Goal: Transaction & Acquisition: Purchase product/service

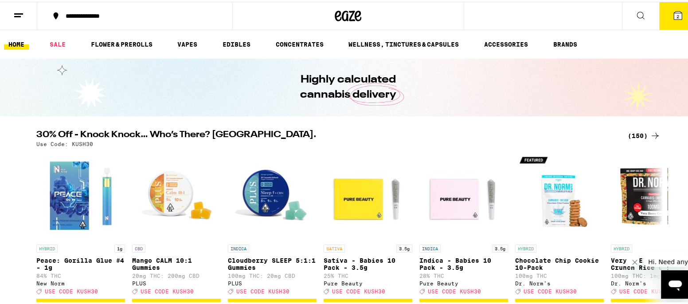
click at [677, 12] on span "2" at bounding box center [678, 14] width 3 height 5
click at [674, 11] on icon at bounding box center [678, 14] width 8 height 8
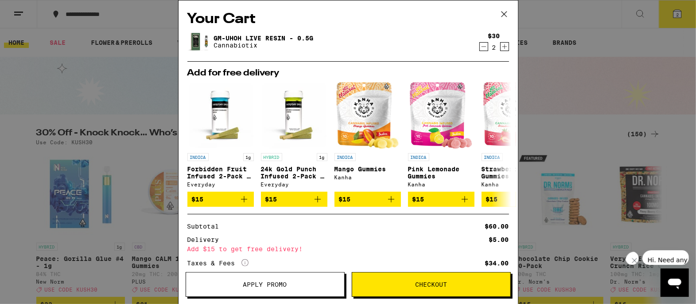
click at [239, 37] on link "Gm-uhOh Live Resin - 0.5g" at bounding box center [264, 38] width 100 height 7
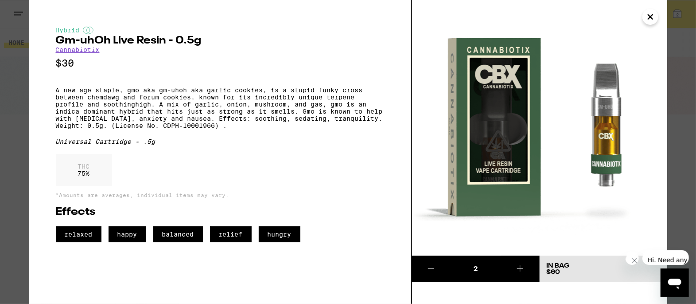
click at [653, 15] on icon "Close" at bounding box center [650, 16] width 11 height 13
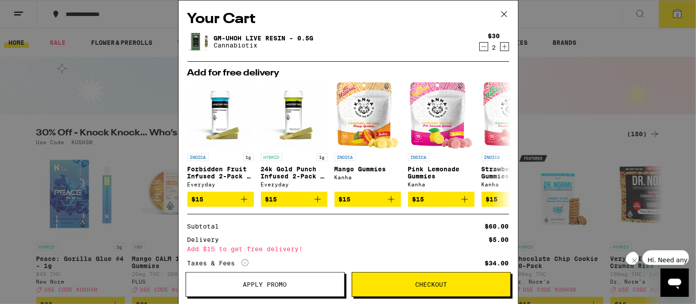
click at [505, 13] on icon at bounding box center [504, 14] width 13 height 13
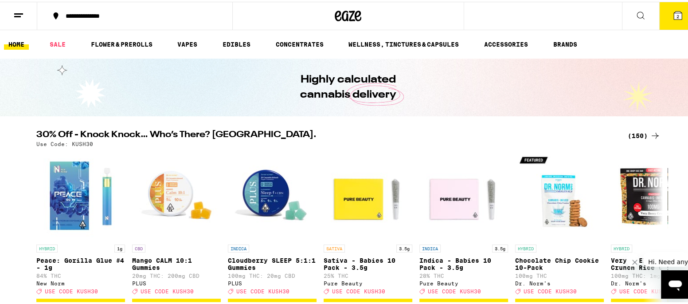
click at [675, 13] on button "2" at bounding box center [677, 13] width 37 height 27
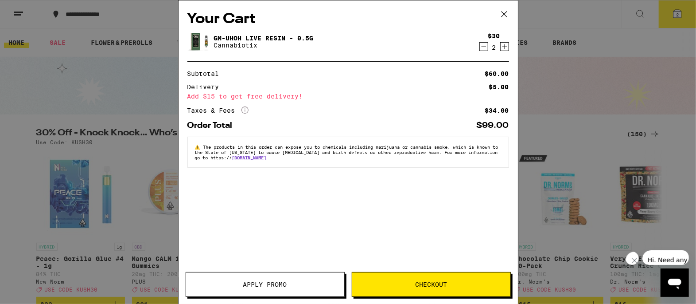
click at [482, 48] on icon "Decrement" at bounding box center [484, 46] width 8 height 11
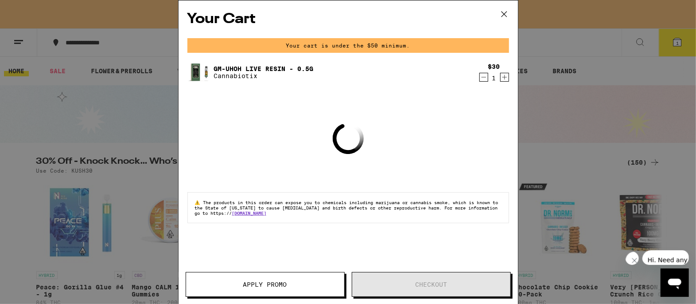
click at [482, 48] on div "Your cart is under the $50 minimum." at bounding box center [349, 45] width 322 height 15
click at [484, 77] on icon "Decrement" at bounding box center [484, 77] width 8 height 11
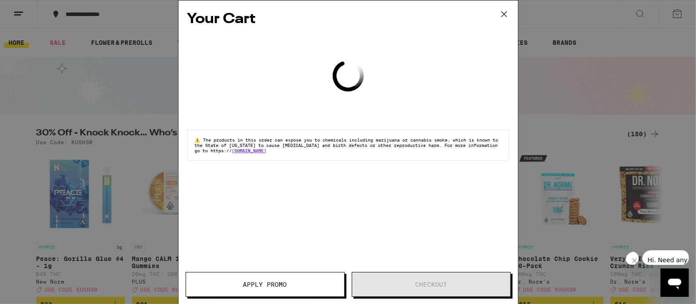
click at [504, 11] on icon at bounding box center [504, 14] width 13 height 13
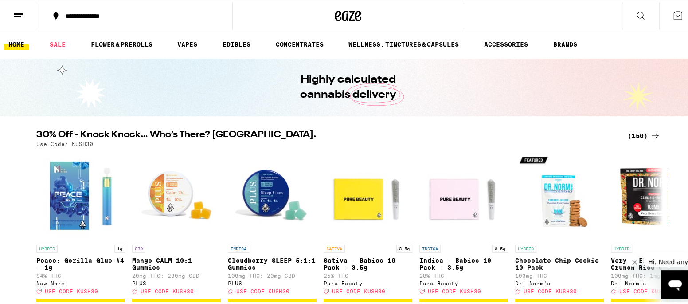
click at [21, 9] on div "Your Cart Loading ⚠️ The products in this order can expose you to chemicals inc…" at bounding box center [348, 152] width 696 height 304
click at [16, 13] on icon at bounding box center [18, 13] width 11 height 11
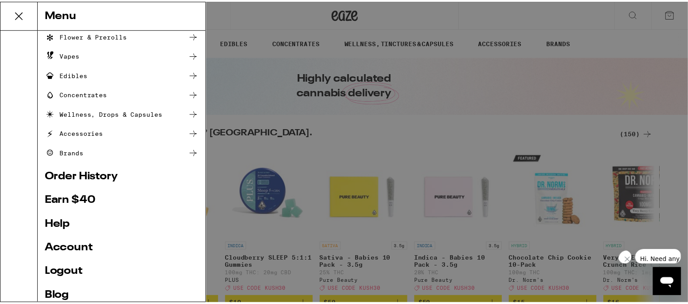
scroll to position [103, 0]
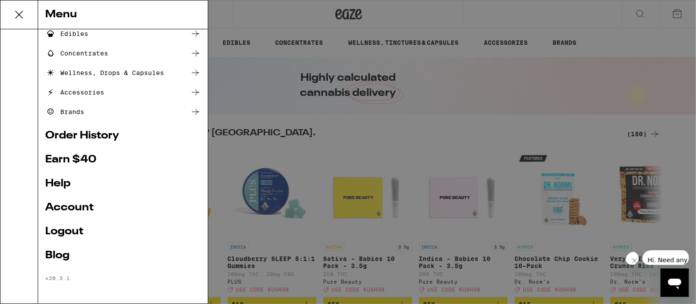
click at [60, 231] on link "Logout" at bounding box center [123, 231] width 156 height 11
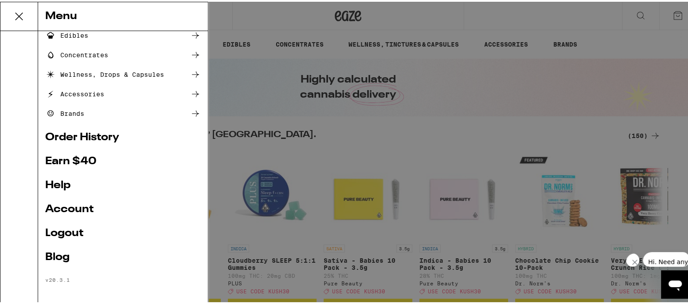
click at [61, 228] on link "Logout" at bounding box center [123, 231] width 156 height 11
click at [60, 228] on link "Logout" at bounding box center [123, 231] width 156 height 11
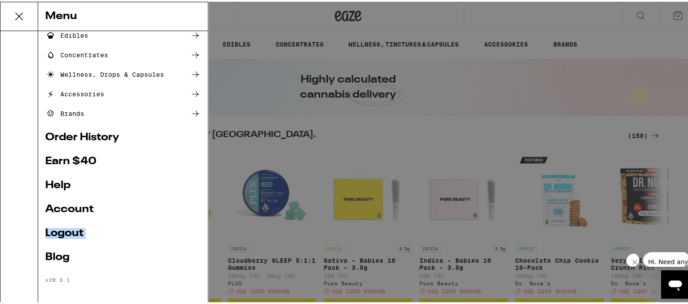
click at [60, 228] on link "Logout" at bounding box center [123, 231] width 156 height 11
drag, startPoint x: 60, startPoint y: 228, endPoint x: 59, endPoint y: 214, distance: 13.8
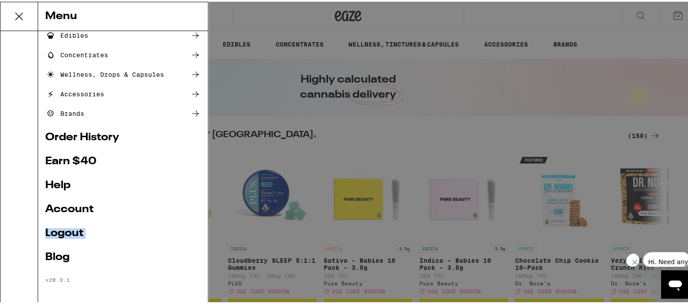
click at [59, 228] on link "Logout" at bounding box center [123, 231] width 156 height 11
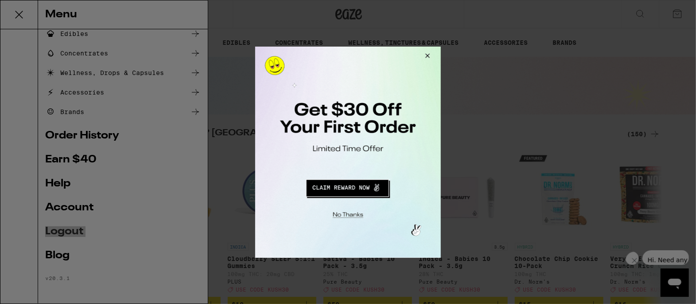
click at [346, 212] on button "Close Modal" at bounding box center [346, 213] width 180 height 14
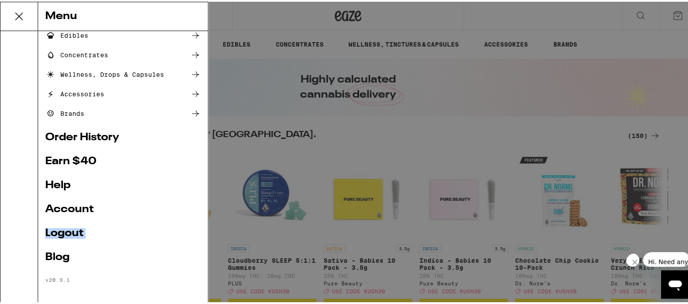
click at [54, 228] on link "Logout" at bounding box center [123, 231] width 156 height 11
click at [60, 228] on link "Logout" at bounding box center [123, 231] width 156 height 11
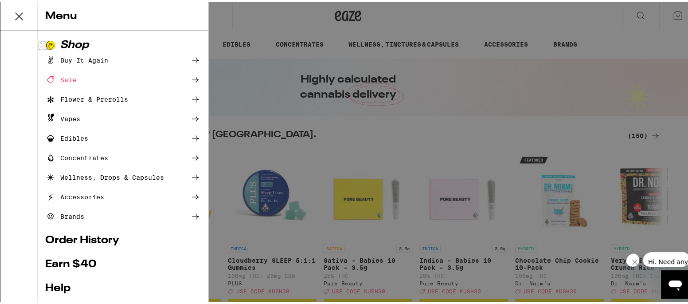
click at [19, 13] on icon at bounding box center [19, 15] width 18 height 18
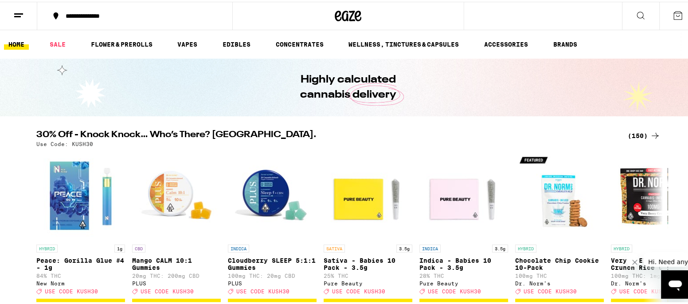
click at [18, 42] on link "HOME" at bounding box center [16, 42] width 25 height 11
click at [17, 39] on link "HOME" at bounding box center [16, 42] width 25 height 11
click at [59, 37] on link "SALE" at bounding box center [57, 42] width 25 height 11
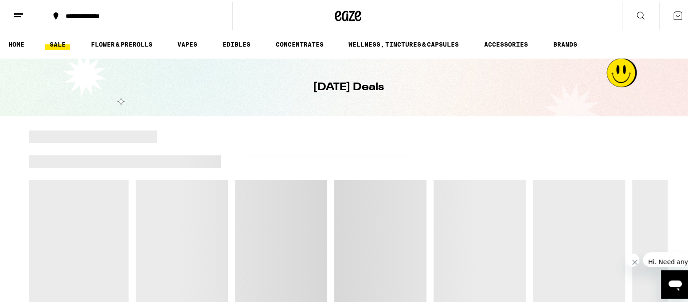
click at [20, 10] on icon at bounding box center [18, 13] width 11 height 11
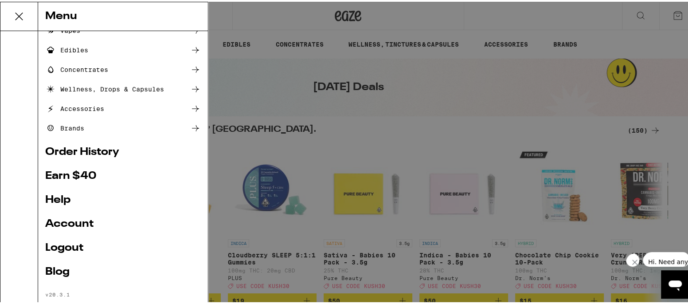
scroll to position [103, 0]
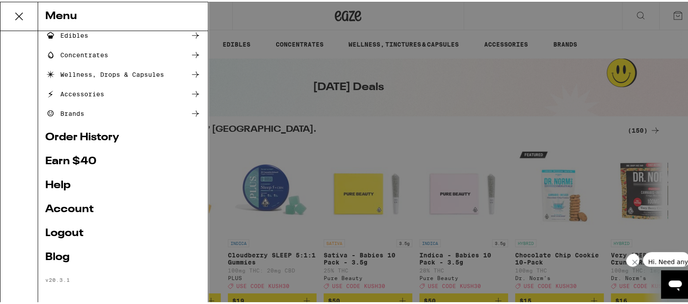
click at [54, 228] on link "Logout" at bounding box center [123, 231] width 156 height 11
click at [62, 229] on link "Logout" at bounding box center [123, 231] width 156 height 11
click at [63, 228] on link "Logout" at bounding box center [123, 231] width 156 height 11
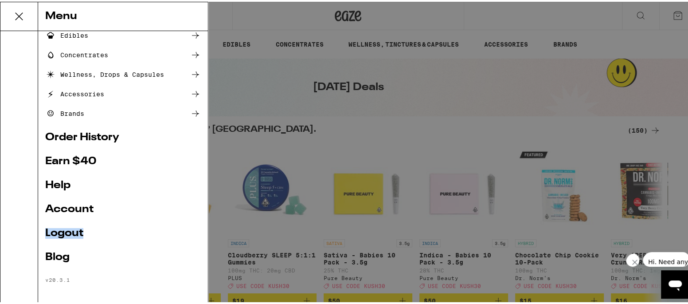
click at [63, 228] on link "Logout" at bounding box center [123, 231] width 156 height 11
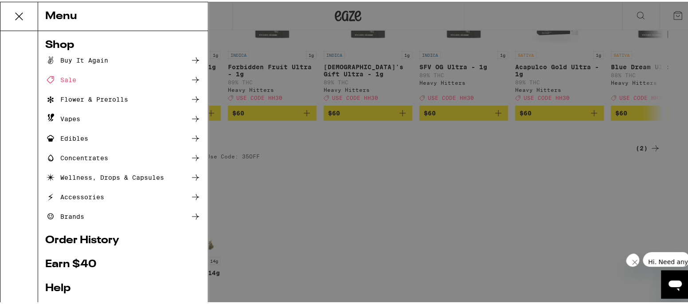
scroll to position [302, 0]
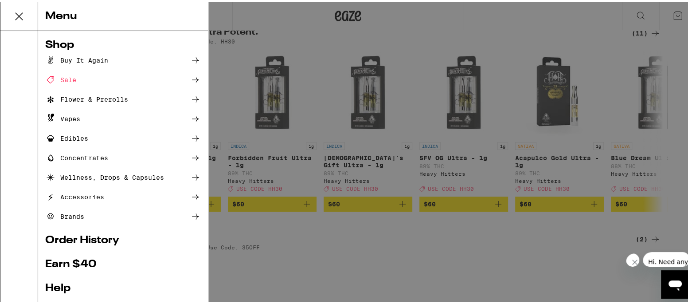
click at [90, 56] on div "Buy It Again" at bounding box center [76, 58] width 63 height 11
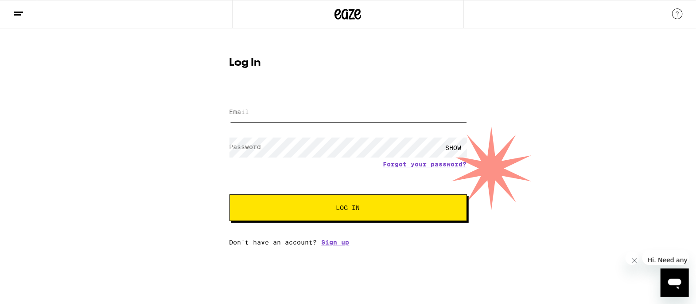
type input "wade.p@yahoo.com"
click at [16, 9] on icon at bounding box center [18, 13] width 11 height 11
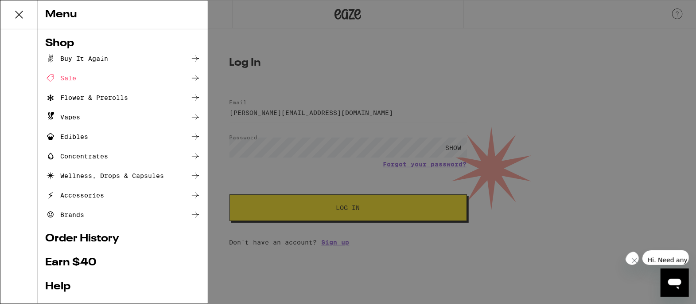
click at [259, 16] on div "Menu Shop Buy It Again Sale Flower & Prerolls Vapes Edibles Concentrates Wellne…" at bounding box center [348, 152] width 696 height 304
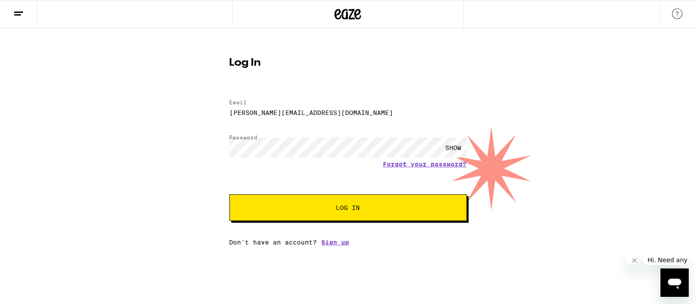
click at [679, 11] on img at bounding box center [678, 13] width 11 height 11
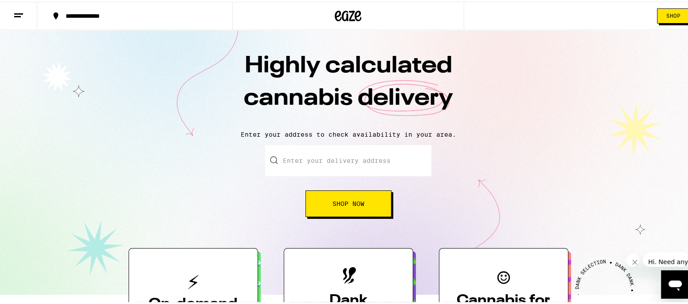
click at [19, 10] on icon at bounding box center [18, 13] width 11 height 11
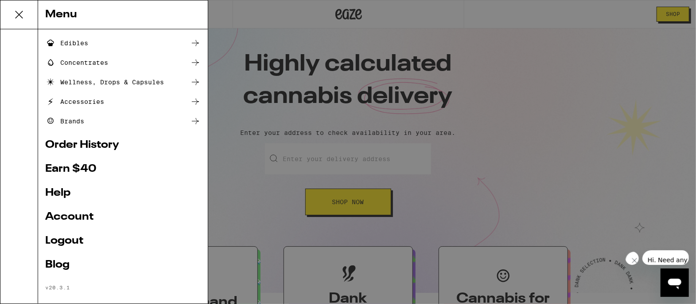
scroll to position [103, 0]
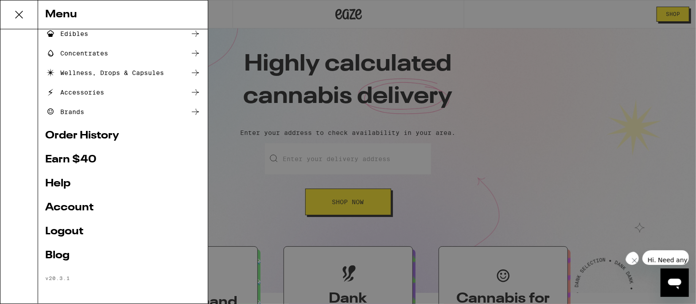
click at [69, 231] on link "Logout" at bounding box center [123, 231] width 156 height 11
click at [59, 227] on link "Logout" at bounding box center [123, 231] width 156 height 11
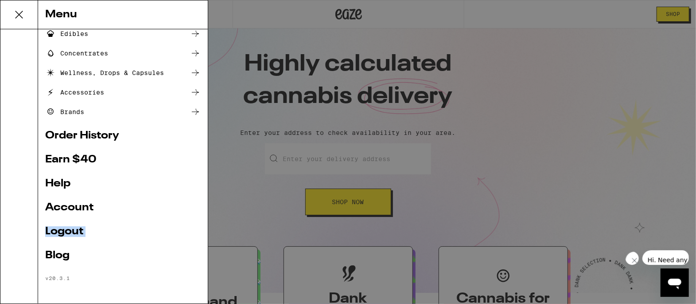
click at [59, 227] on link "Logout" at bounding box center [123, 231] width 156 height 11
click at [58, 227] on link "Logout" at bounding box center [123, 231] width 156 height 11
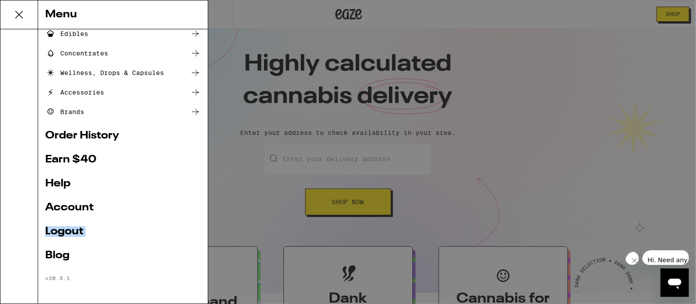
click at [58, 226] on link "Logout" at bounding box center [123, 231] width 156 height 11
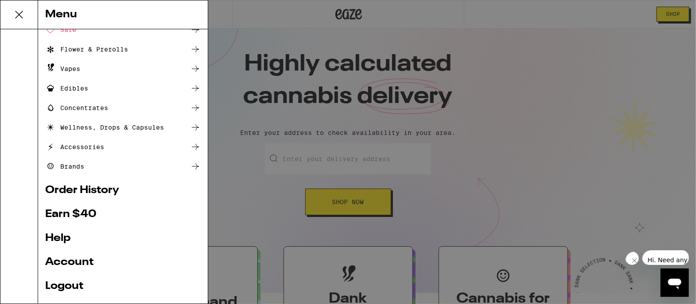
scroll to position [0, 0]
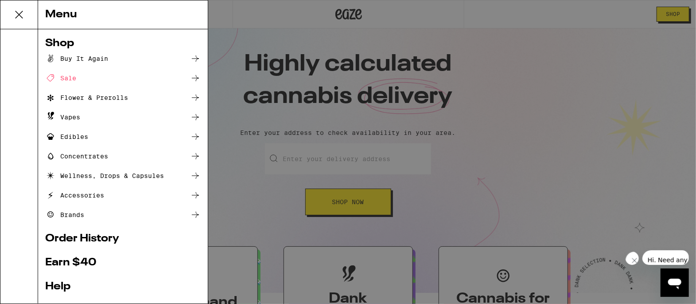
click at [85, 55] on div "Buy It Again" at bounding box center [76, 58] width 63 height 11
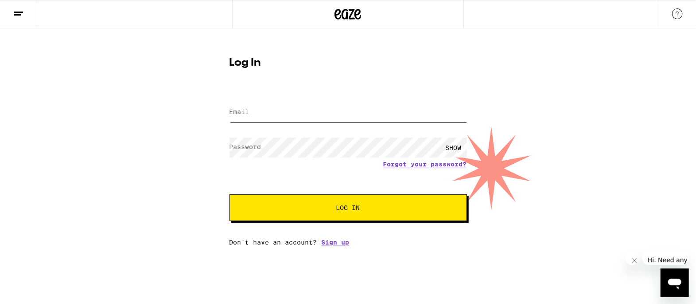
type input "wade.p@yahoo.com"
drag, startPoint x: 310, startPoint y: 113, endPoint x: 169, endPoint y: 121, distance: 141.6
click at [169, 121] on div "Log In Email Email wade.p@yahoo.com Password Password SHOW Forgot your password…" at bounding box center [348, 136] width 696 height 217
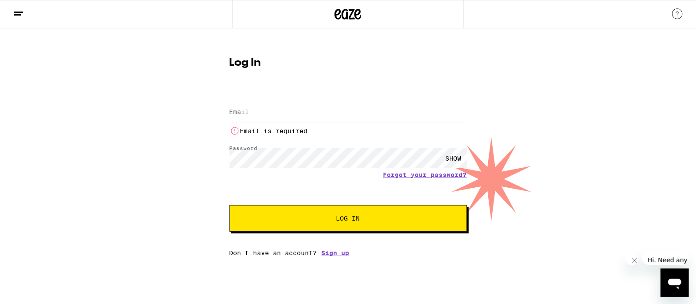
click at [453, 156] on div "SHOW" at bounding box center [454, 158] width 27 height 20
click at [259, 109] on input "Email" at bounding box center [349, 112] width 238 height 20
type input "wade.p@yahoo.com"
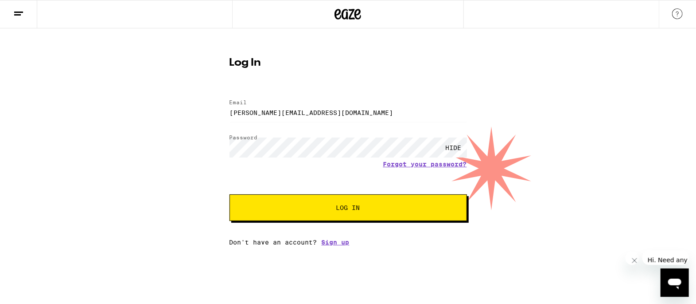
drag, startPoint x: 337, startPoint y: 7, endPoint x: 43, endPoint y: 71, distance: 301.7
click at [43, 71] on div "Log In Email Email wade.p@yahoo.com Password Password HIDE Forgot your password…" at bounding box center [348, 136] width 696 height 217
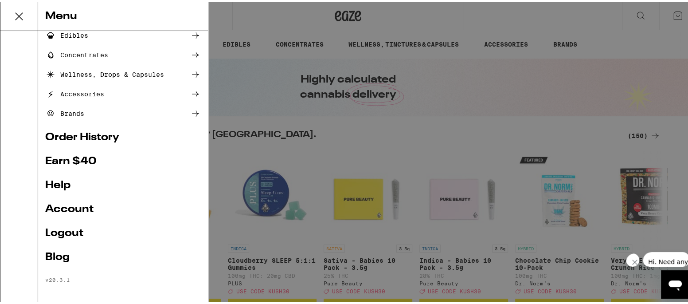
click at [633, 258] on icon "Close message from company" at bounding box center [634, 261] width 7 height 7
click at [59, 228] on link "Logout" at bounding box center [123, 231] width 156 height 11
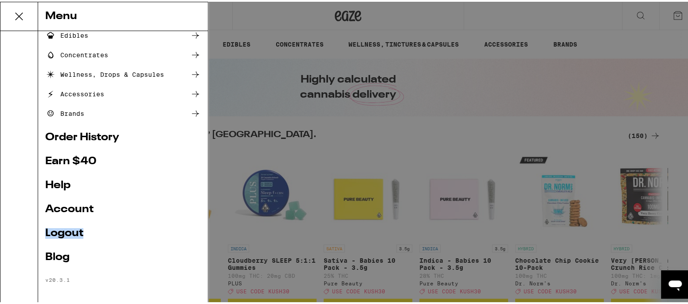
click at [59, 228] on link "Logout" at bounding box center [123, 231] width 156 height 11
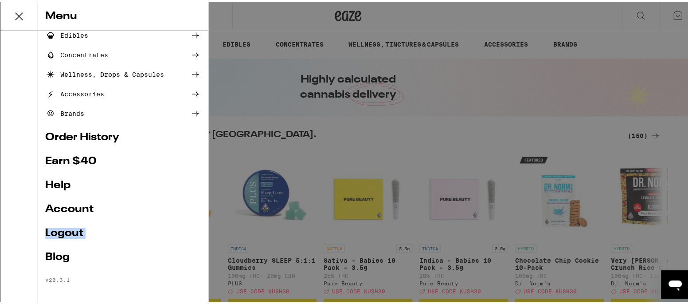
click at [59, 228] on link "Logout" at bounding box center [123, 231] width 156 height 11
click at [58, 228] on link "Logout" at bounding box center [123, 231] width 156 height 11
click at [56, 229] on link "Logout" at bounding box center [123, 231] width 156 height 11
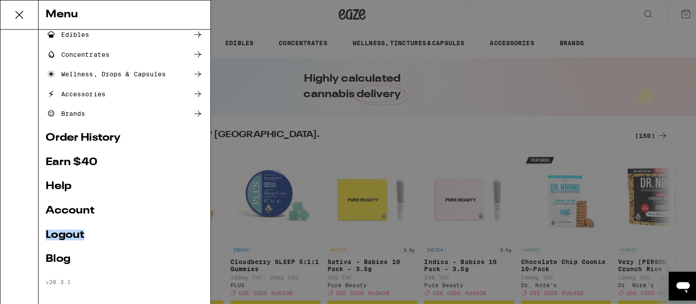
scroll to position [103, 0]
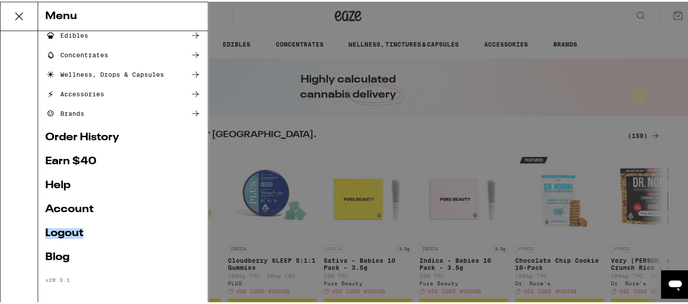
click at [69, 205] on link "Account" at bounding box center [123, 207] width 156 height 11
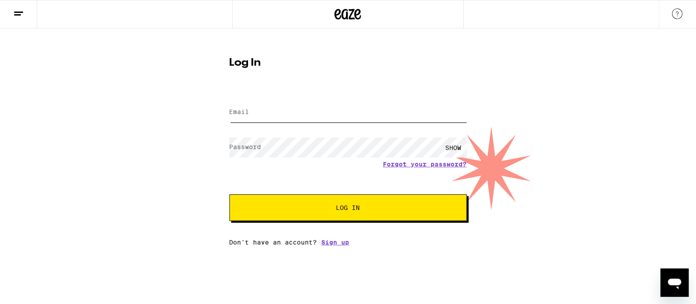
type input "wade.p@yahoo.com"
click at [16, 8] on icon at bounding box center [18, 13] width 11 height 11
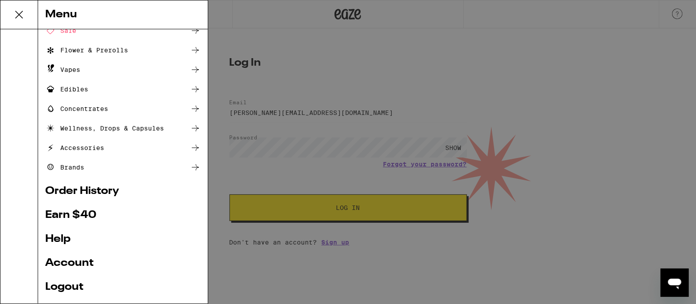
scroll to position [103, 0]
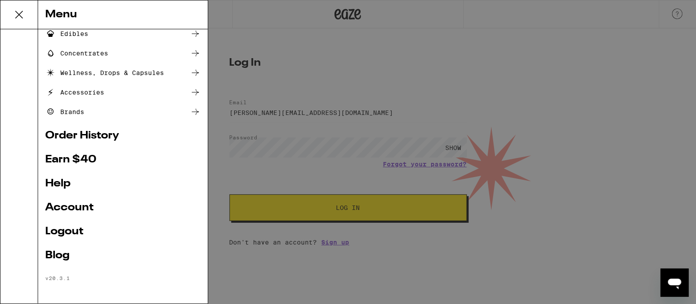
click at [67, 203] on link "Account" at bounding box center [123, 207] width 156 height 11
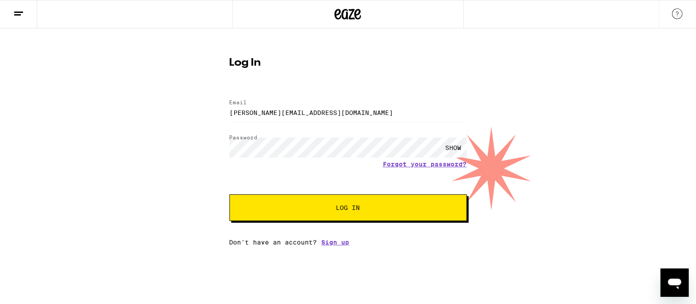
click at [20, 0] on button at bounding box center [18, 14] width 37 height 28
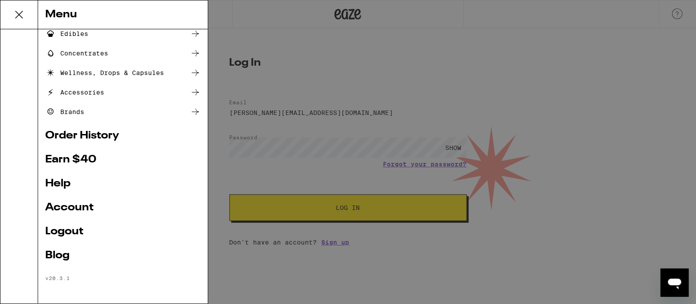
click at [74, 206] on link "Account" at bounding box center [123, 207] width 156 height 11
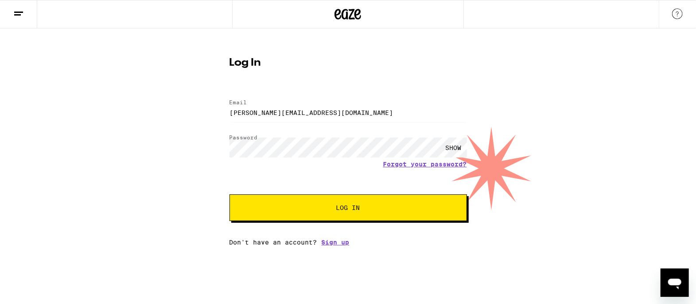
click at [19, 13] on icon at bounding box center [18, 13] width 11 height 11
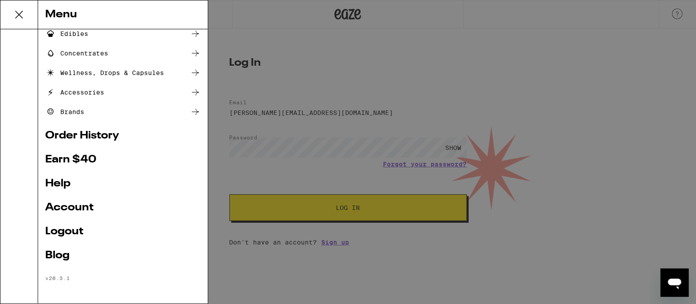
click at [70, 226] on link "Logout" at bounding box center [123, 231] width 156 height 11
click at [76, 229] on link "Logout" at bounding box center [123, 231] width 156 height 11
click at [78, 228] on link "Logout" at bounding box center [123, 231] width 156 height 11
click at [275, 13] on div "Menu Shop Buy It Again Sale Flower & Prerolls Vapes Edibles Concentrates Wellne…" at bounding box center [348, 152] width 696 height 304
